Goal: Information Seeking & Learning: Check status

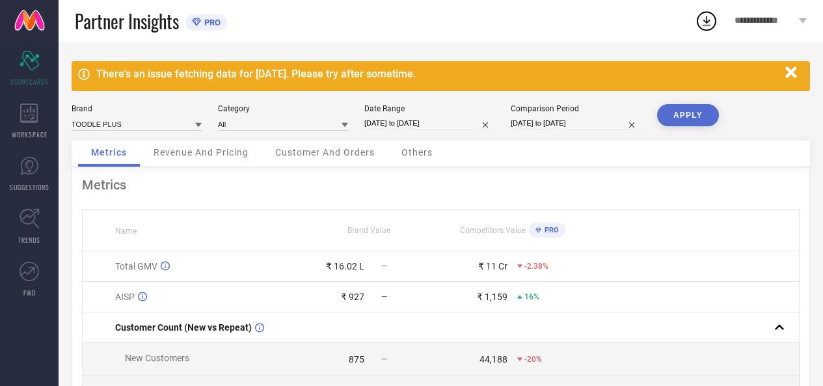
click at [261, 78] on div "There's an issue fetching data for 18 Sep 2025. Please try after sometime." at bounding box center [437, 74] width 683 height 12
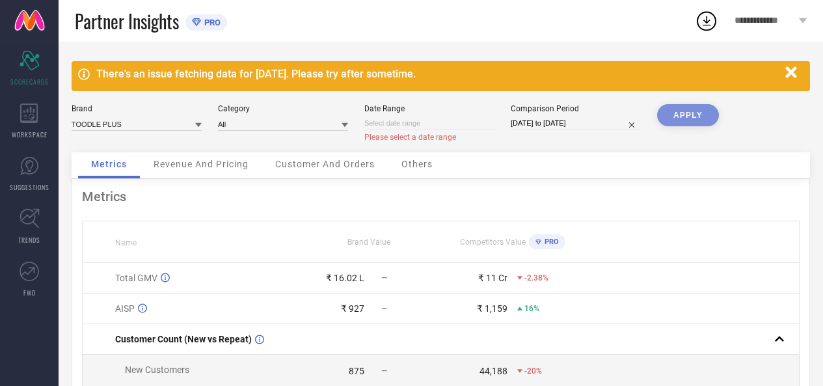
click at [793, 73] on icon "button" at bounding box center [791, 71] width 11 height 11
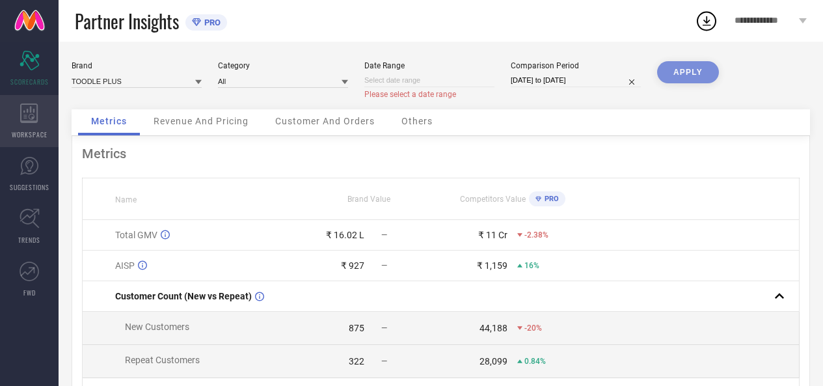
click at [39, 114] on div "WORKSPACE" at bounding box center [29, 121] width 59 height 52
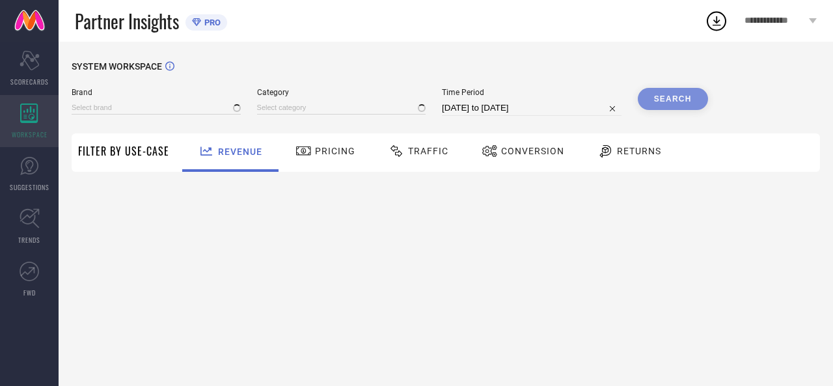
type input "TOODLE PLUS"
type input "All"
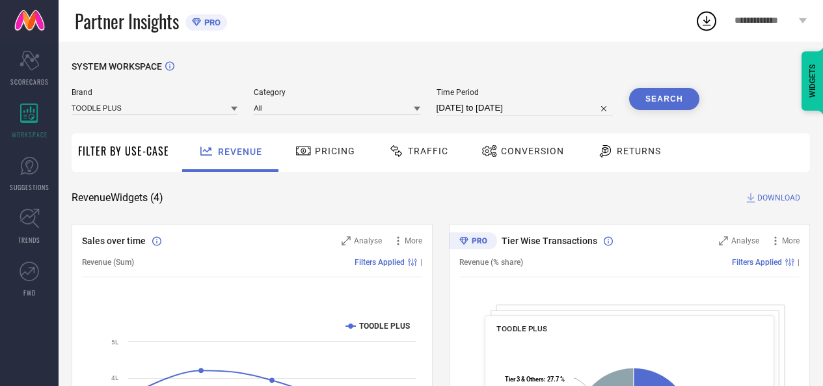
click at [318, 153] on span "Pricing" at bounding box center [335, 151] width 40 height 10
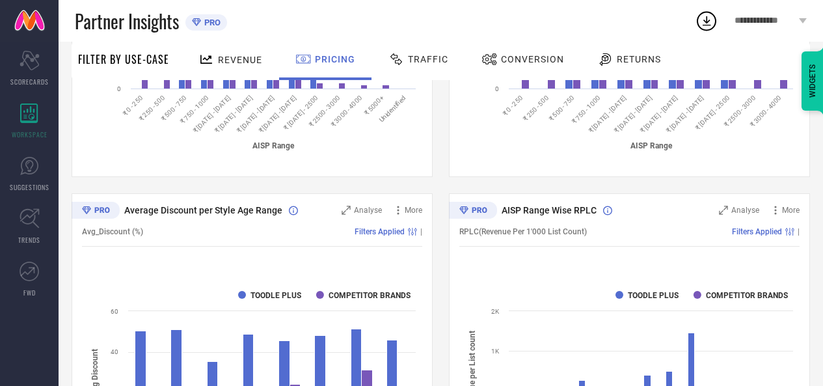
scroll to position [867, 0]
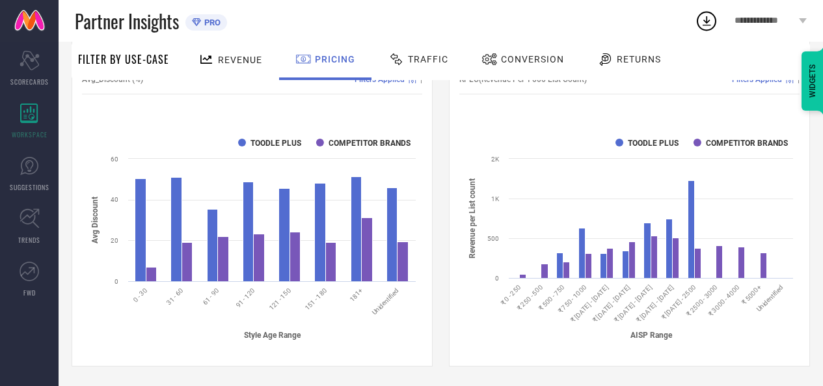
click at [433, 58] on span "Traffic" at bounding box center [428, 59] width 40 height 10
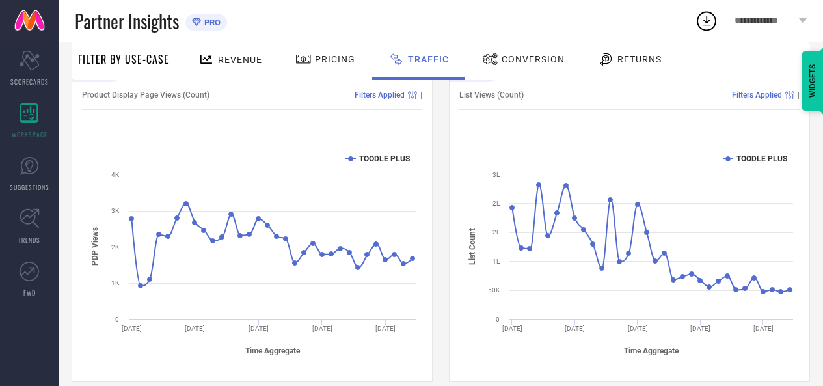
scroll to position [184, 0]
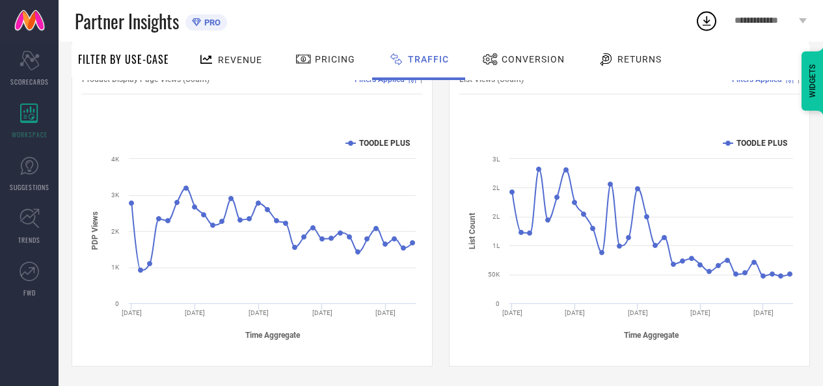
click at [530, 66] on div "Conversion" at bounding box center [523, 59] width 89 height 22
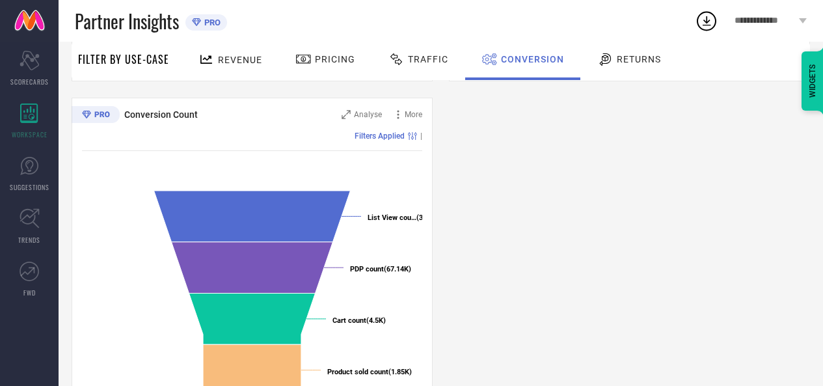
scroll to position [525, 0]
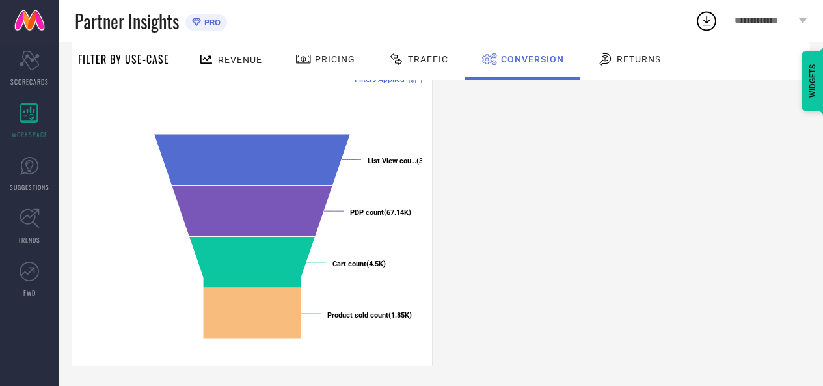
click at [610, 63] on div at bounding box center [607, 59] width 20 height 16
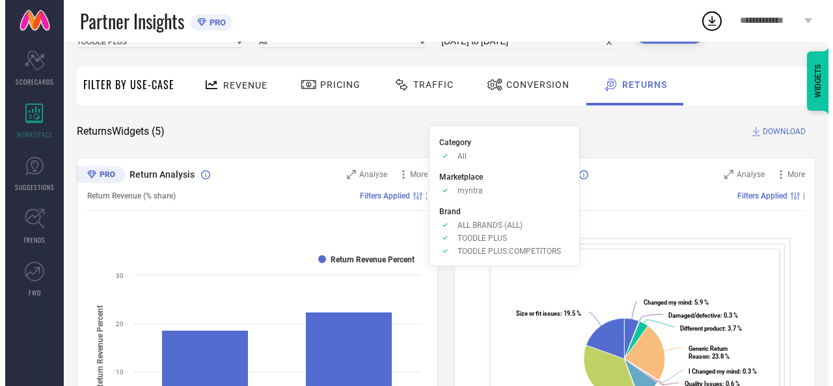
scroll to position [137, 0]
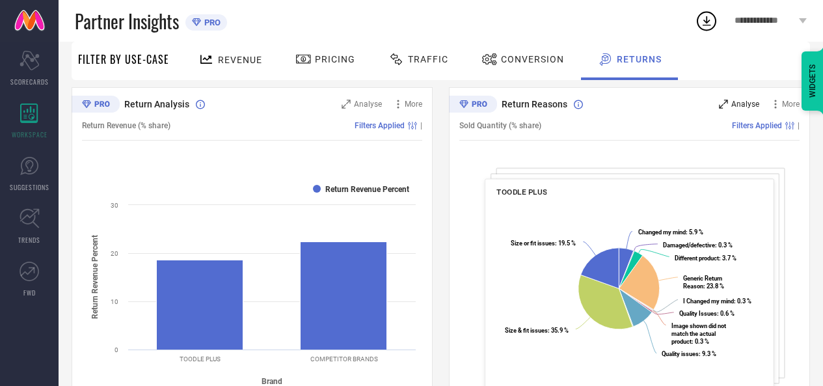
click at [730, 105] on div "Analyse" at bounding box center [739, 104] width 40 height 13
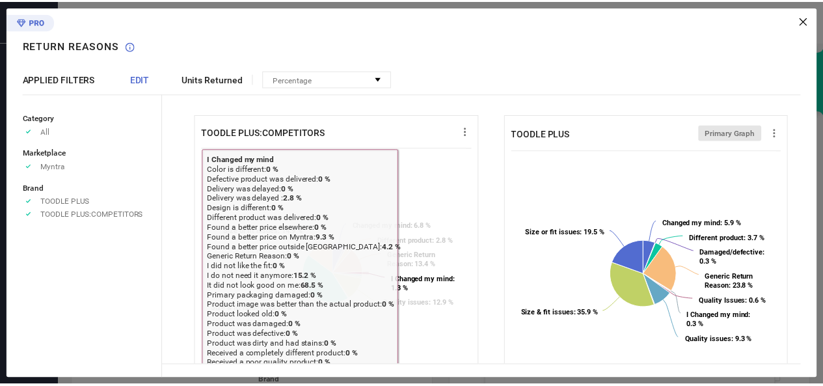
scroll to position [0, 0]
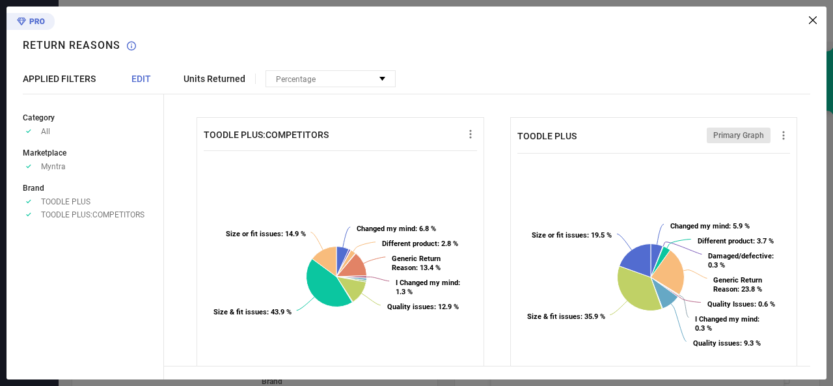
click at [812, 22] on icon at bounding box center [813, 20] width 8 height 8
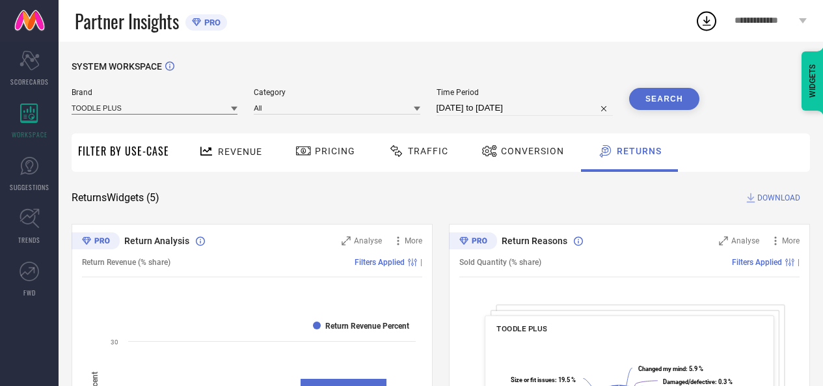
click at [174, 107] on input at bounding box center [155, 108] width 166 height 14
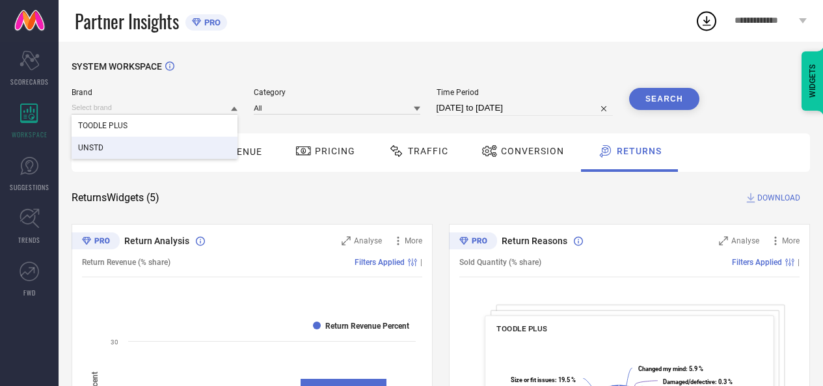
click at [116, 146] on div "UNSTD" at bounding box center [155, 148] width 166 height 22
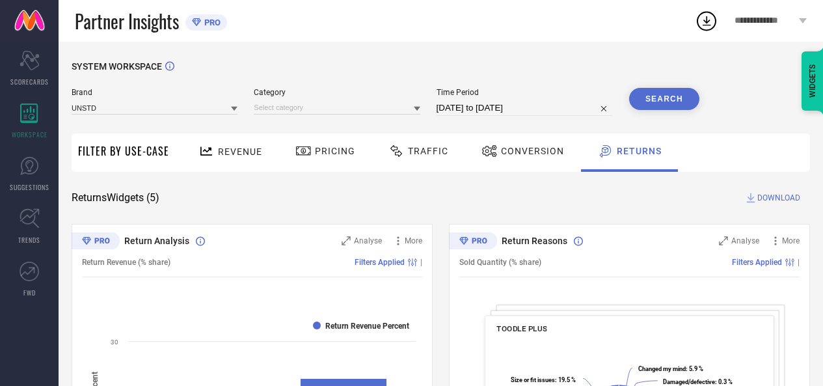
click at [663, 93] on button "Search" at bounding box center [664, 99] width 70 height 22
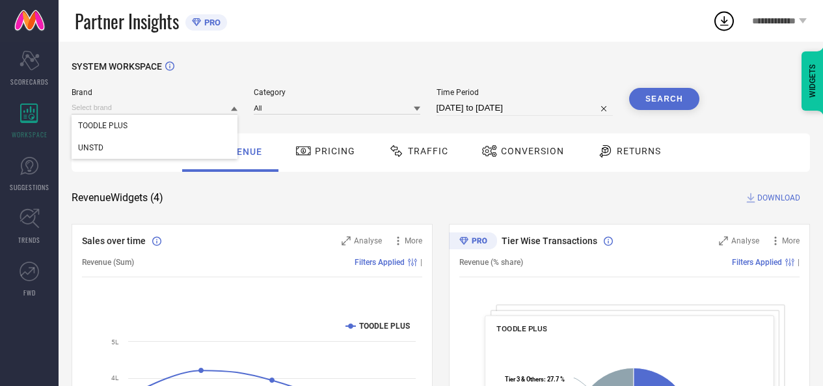
click at [211, 104] on input at bounding box center [155, 108] width 166 height 14
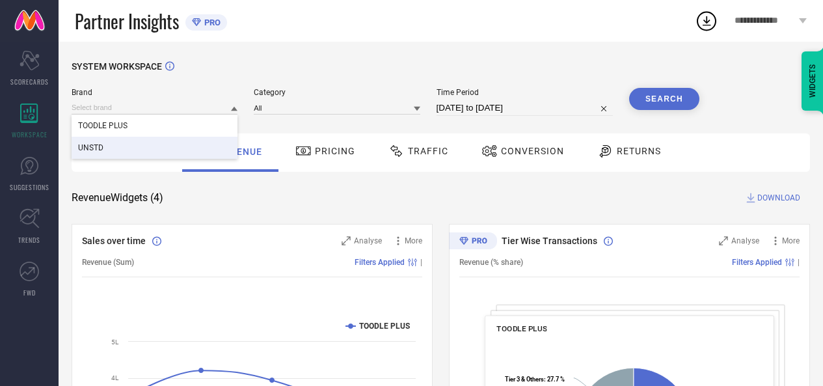
click at [156, 142] on div "UNSTD" at bounding box center [155, 148] width 166 height 22
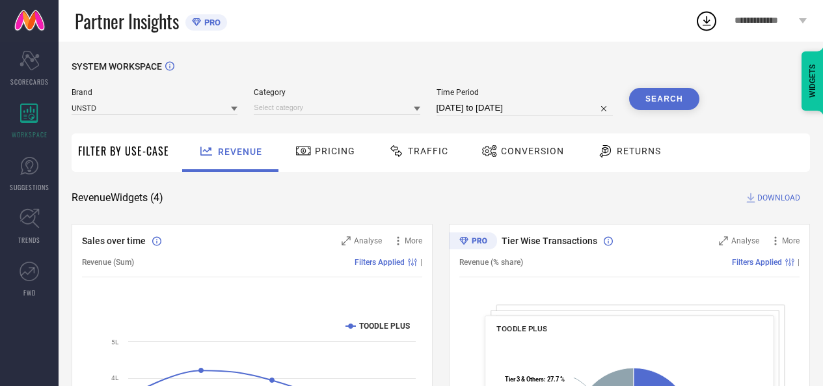
click at [676, 94] on button "Search" at bounding box center [664, 99] width 70 height 22
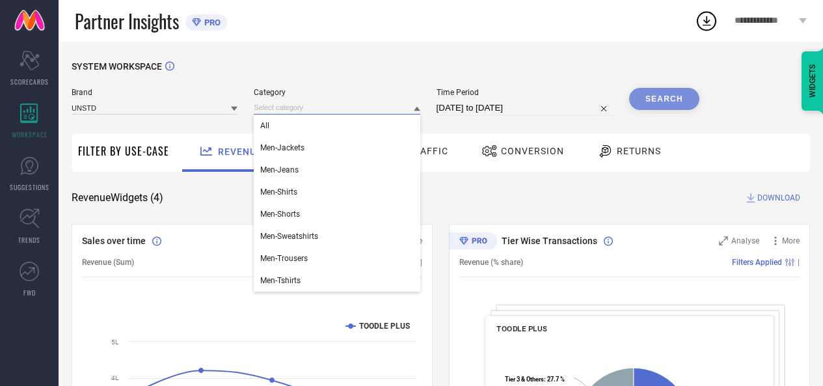
click at [406, 106] on input at bounding box center [337, 108] width 166 height 14
click at [308, 132] on div "All" at bounding box center [337, 126] width 166 height 22
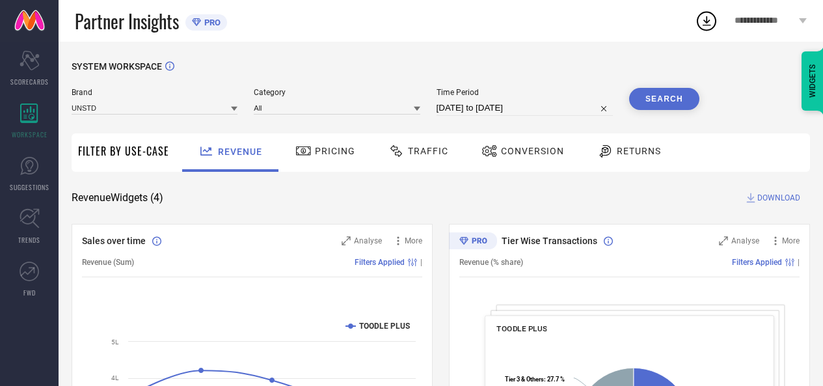
click at [651, 98] on button "Search" at bounding box center [664, 99] width 70 height 22
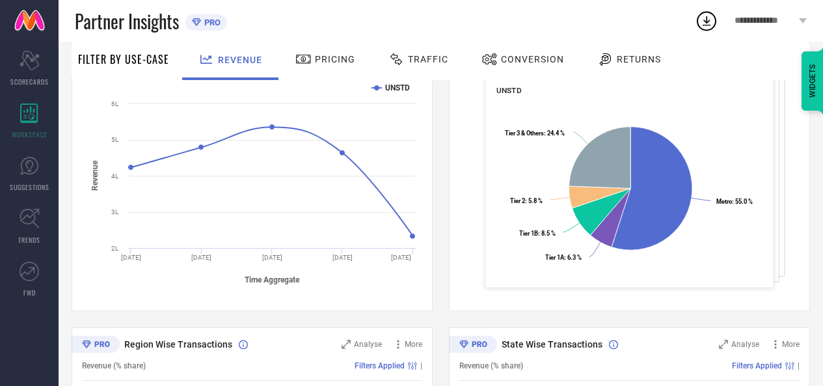
scroll to position [525, 0]
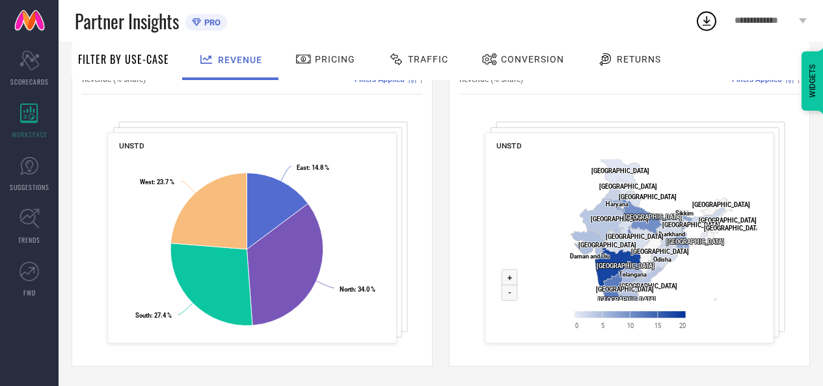
click at [520, 62] on span "Conversion" at bounding box center [532, 59] width 63 height 10
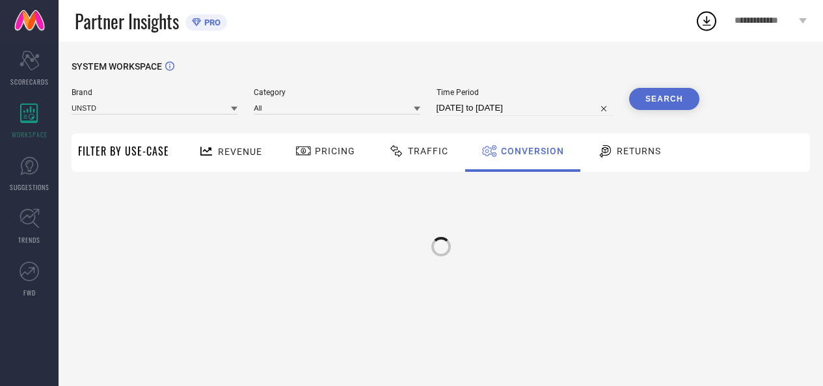
scroll to position [0, 0]
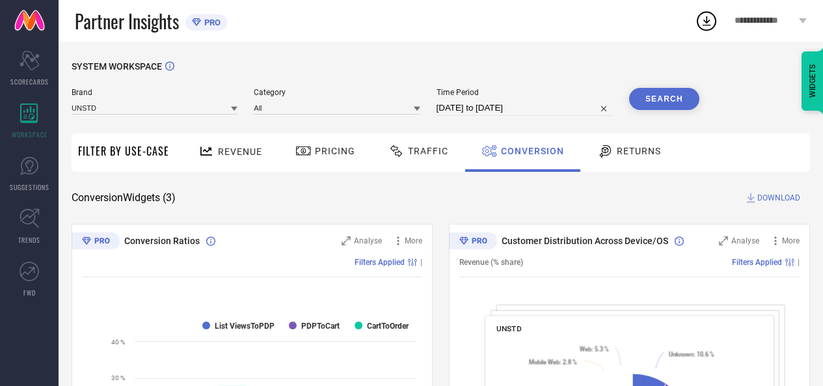
click at [630, 148] on span "Returns" at bounding box center [639, 151] width 44 height 10
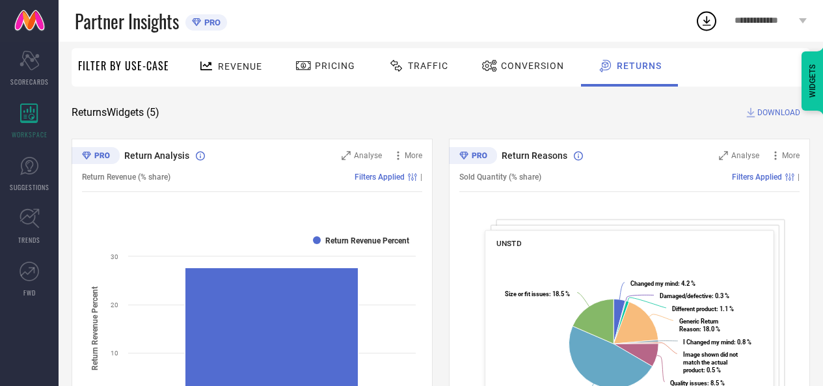
scroll to position [86, 0]
click at [728, 153] on icon at bounding box center [723, 154] width 9 height 9
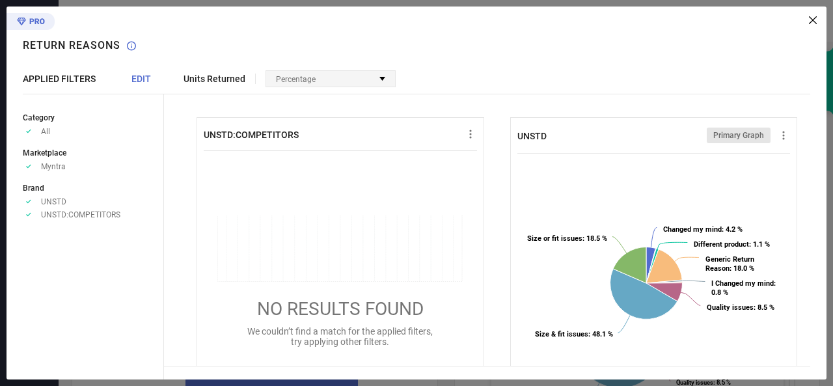
click at [322, 76] on div "Percentage" at bounding box center [330, 79] width 129 height 16
click at [812, 21] on icon at bounding box center [813, 20] width 8 height 8
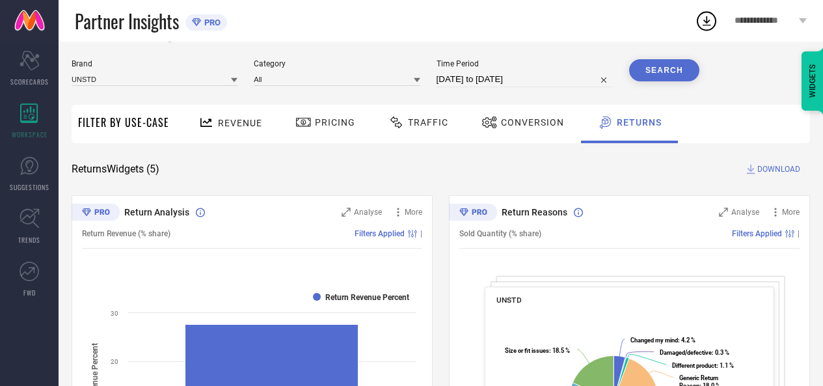
scroll to position [0, 0]
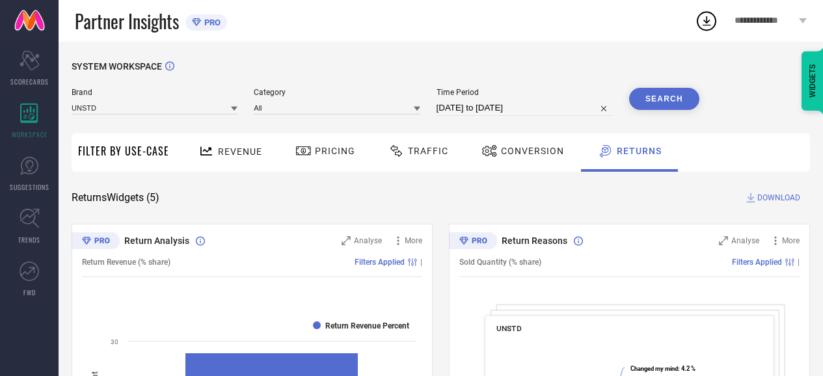
select select "7"
select select "2025"
select select "8"
select select "2025"
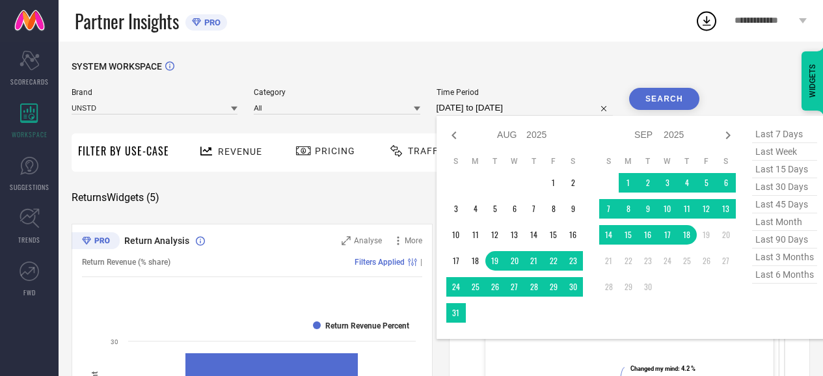
click at [491, 108] on input "[DATE] to [DATE]" at bounding box center [525, 108] width 176 height 16
click at [790, 240] on span "last 90 days" at bounding box center [784, 240] width 65 height 18
type input "[DATE] to [DATE]"
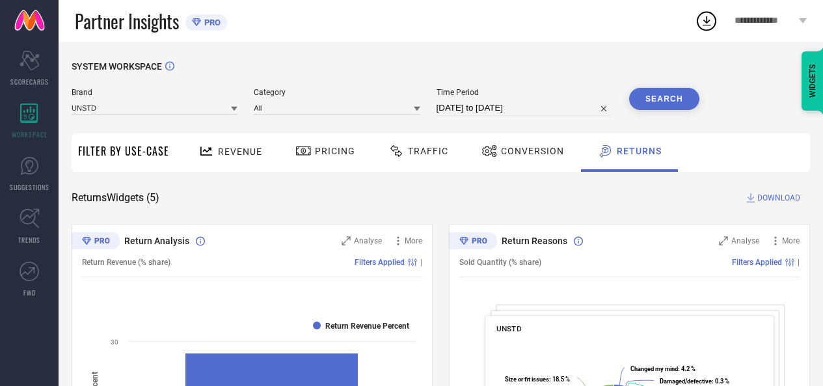
select select "5"
select select "2025"
select select "6"
select select "2025"
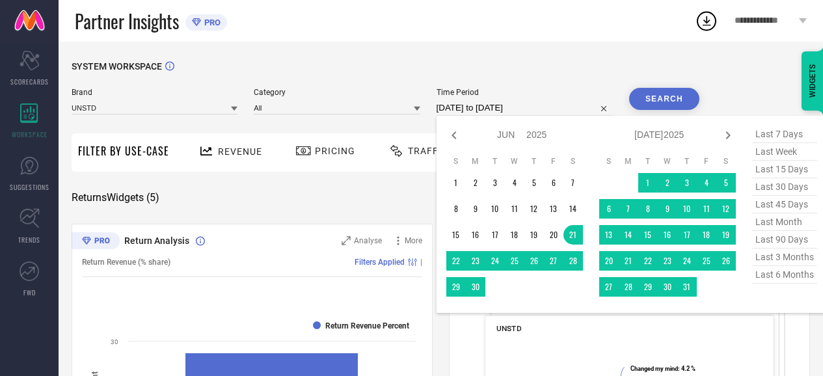
click at [502, 105] on input "[DATE] to [DATE]" at bounding box center [525, 108] width 176 height 16
click at [783, 278] on span "last 6 months" at bounding box center [784, 275] width 65 height 18
type input "[DATE] to [DATE]"
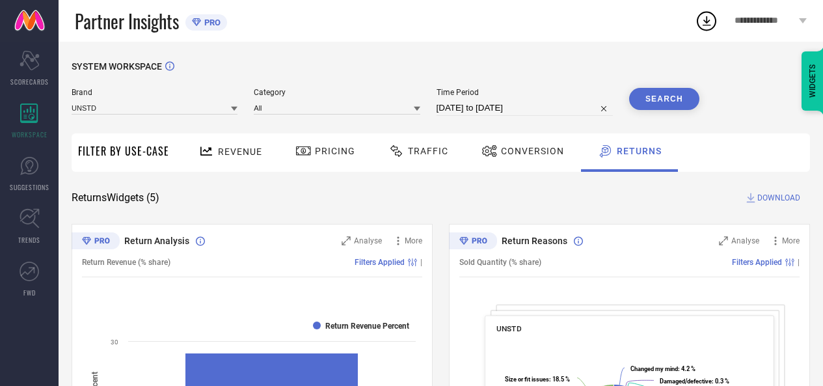
click at [653, 103] on button "Search" at bounding box center [664, 99] width 70 height 22
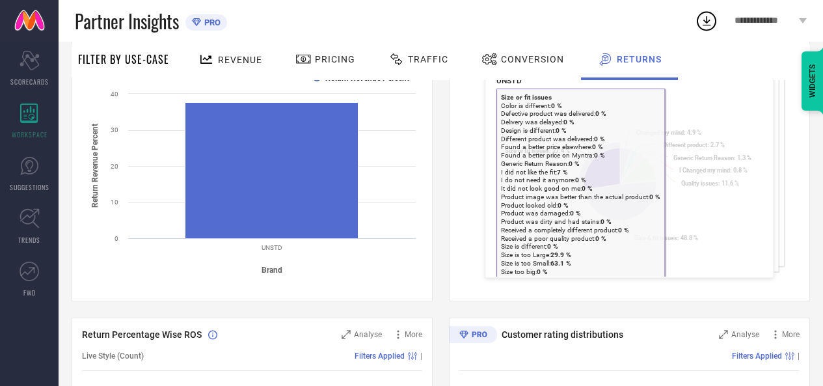
scroll to position [253, 0]
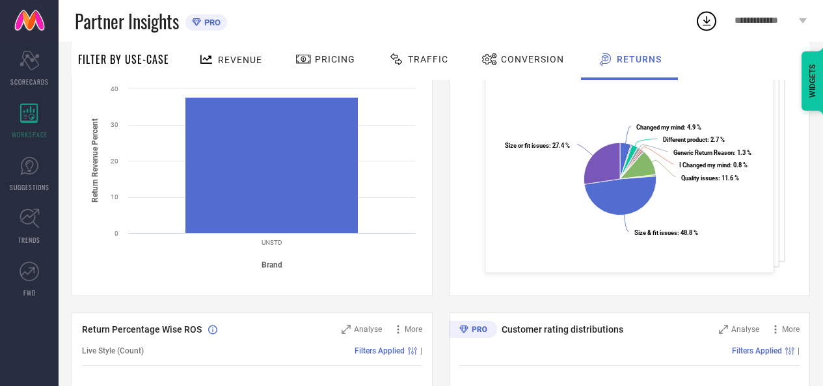
click at [798, 230] on div "Return Reasons Analyse More Sold Quantity (% share) Filters Applied | UNSTD Cre…" at bounding box center [629, 133] width 361 height 325
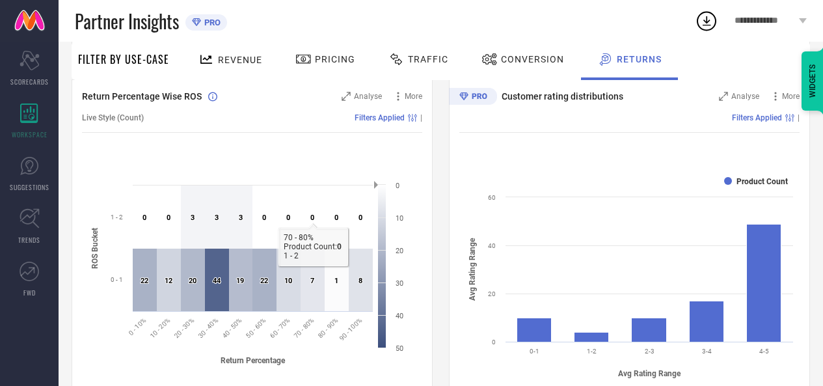
scroll to position [867, 0]
